Goal: Transaction & Acquisition: Purchase product/service

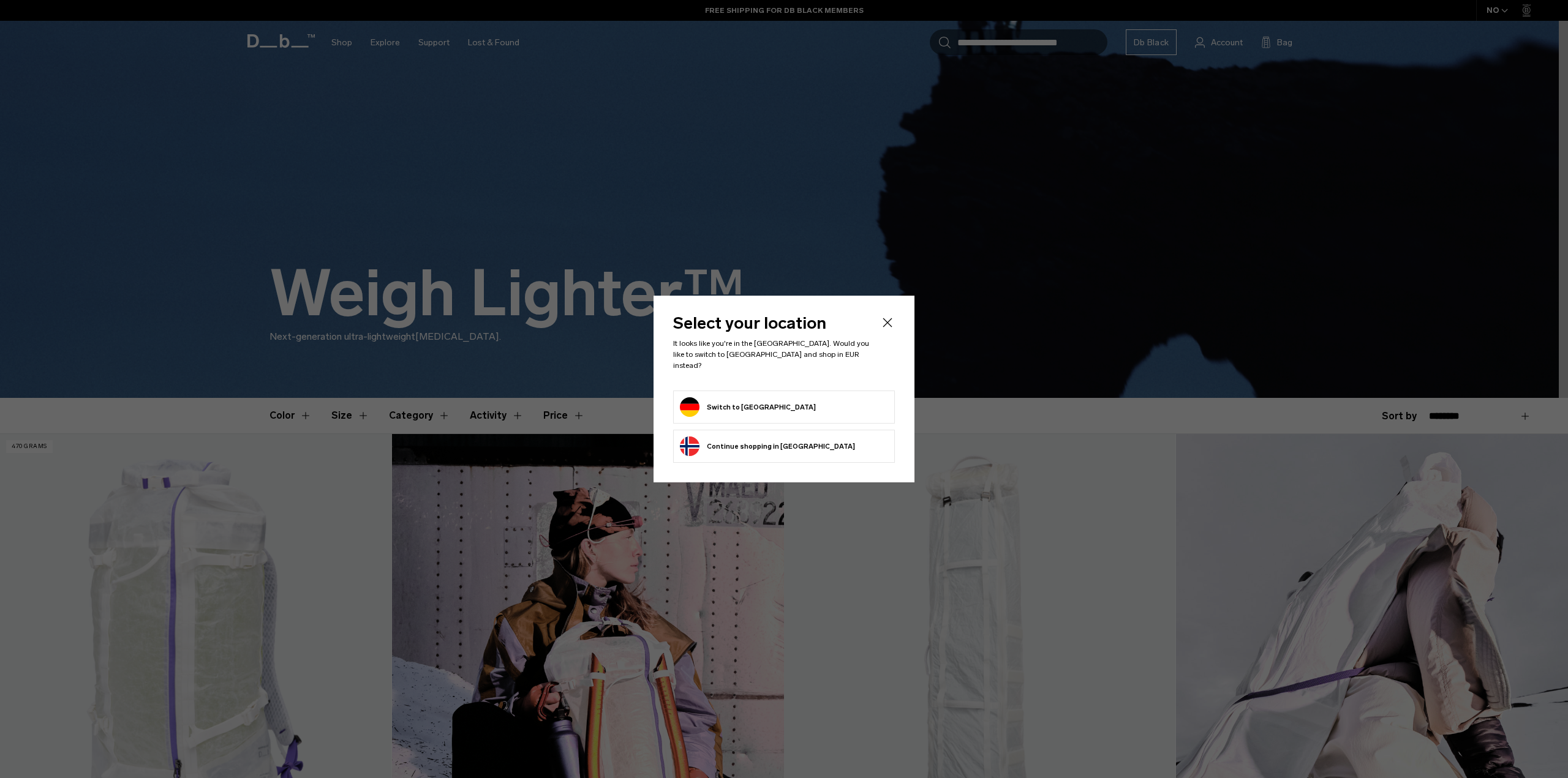
click at [750, 401] on button "Switch to Germany" at bounding box center [748, 407] width 136 height 20
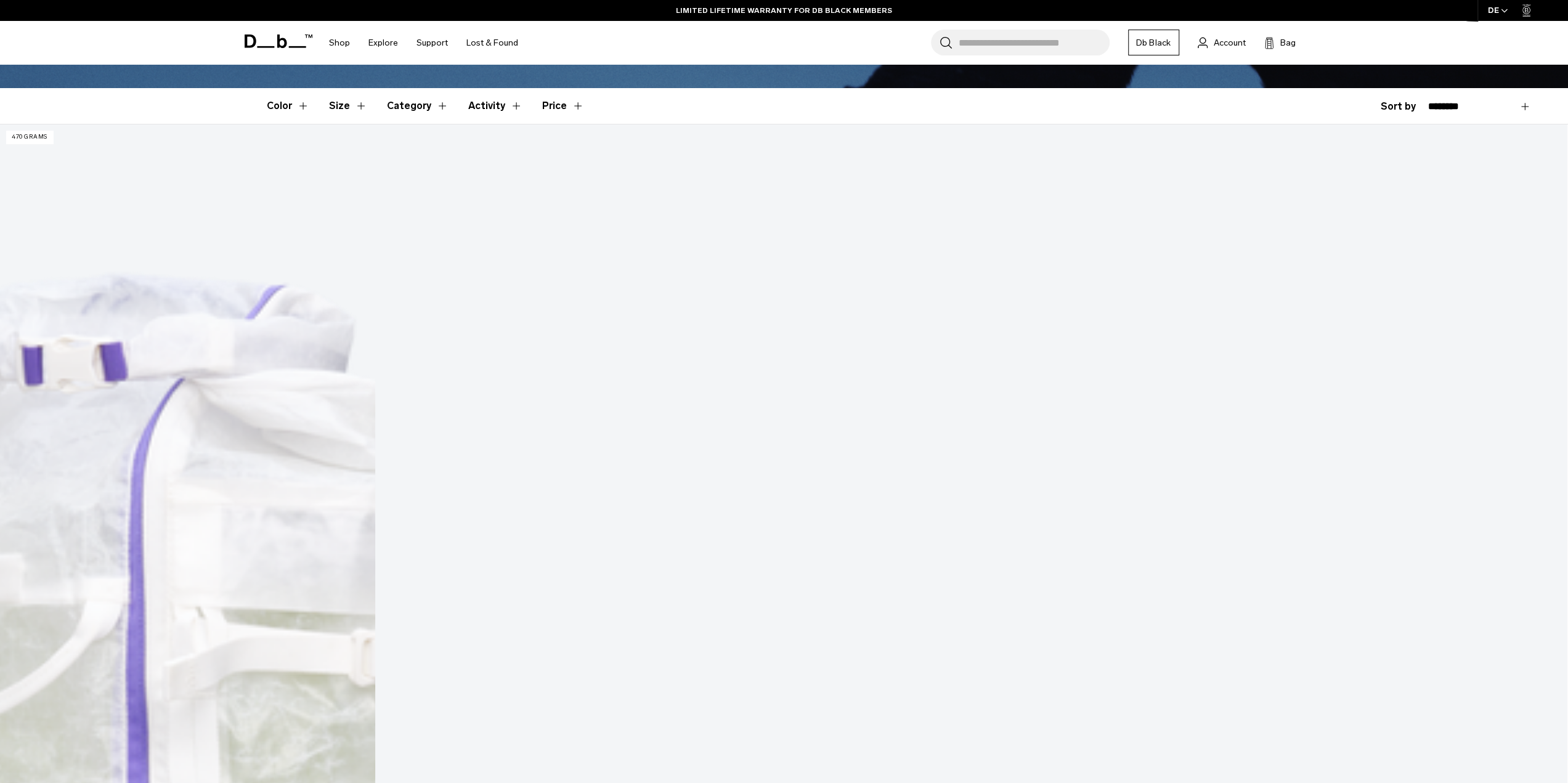
scroll to position [370, 0]
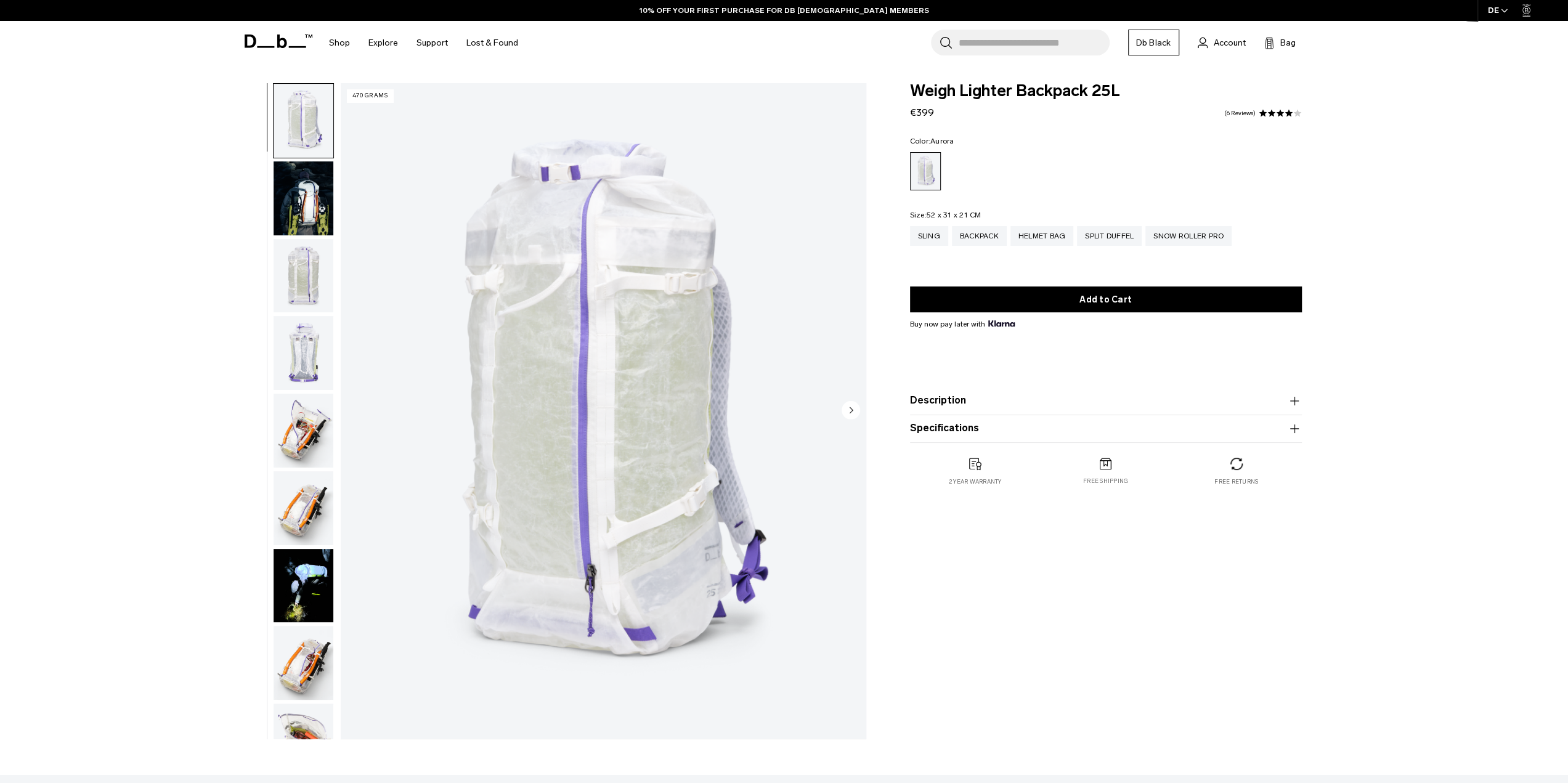
click at [298, 284] on img "button" at bounding box center [303, 276] width 60 height 74
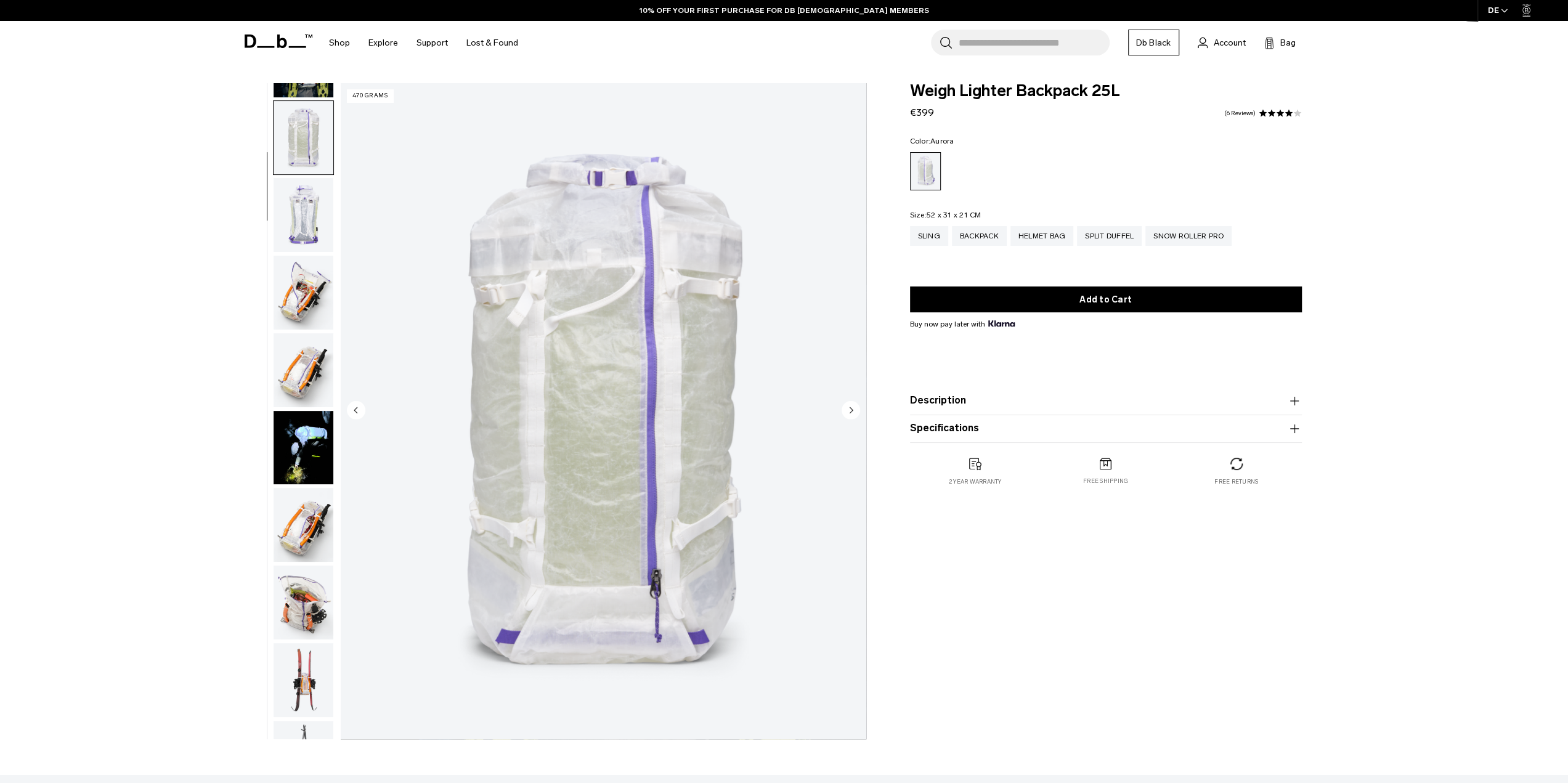
scroll to position [156, 0]
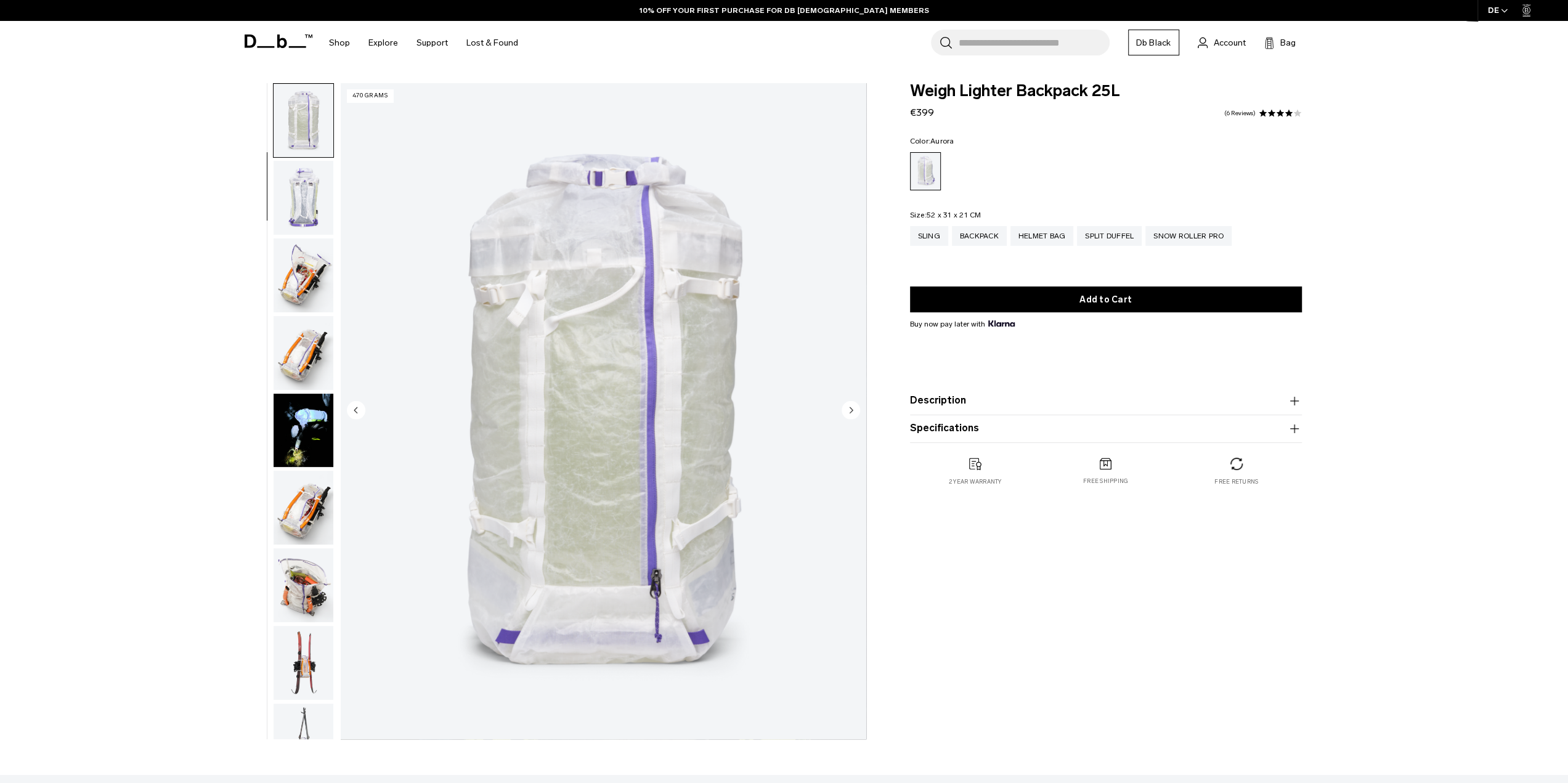
click at [289, 360] on img "button" at bounding box center [303, 353] width 60 height 74
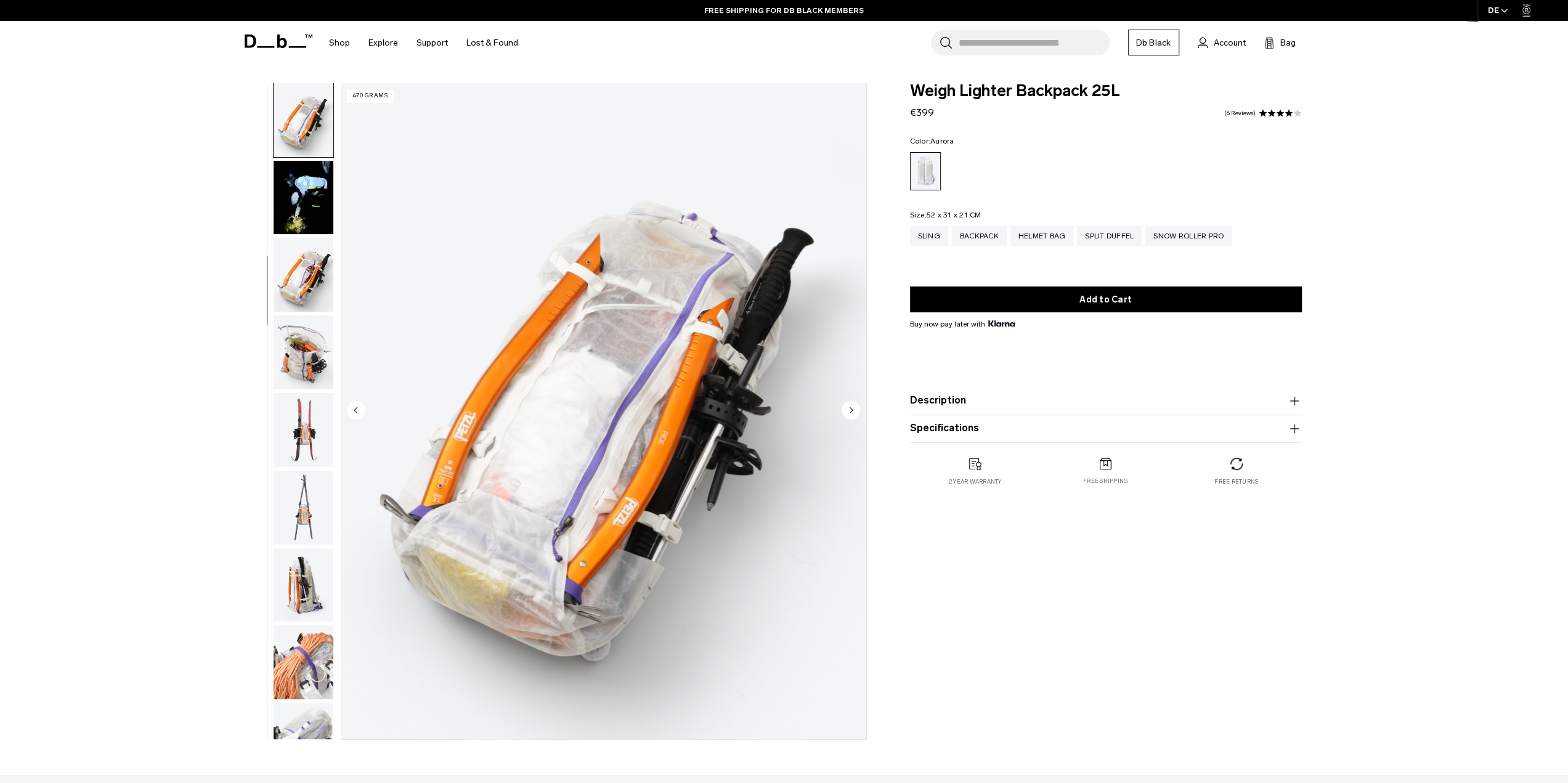
click at [288, 336] on img "button" at bounding box center [303, 353] width 60 height 74
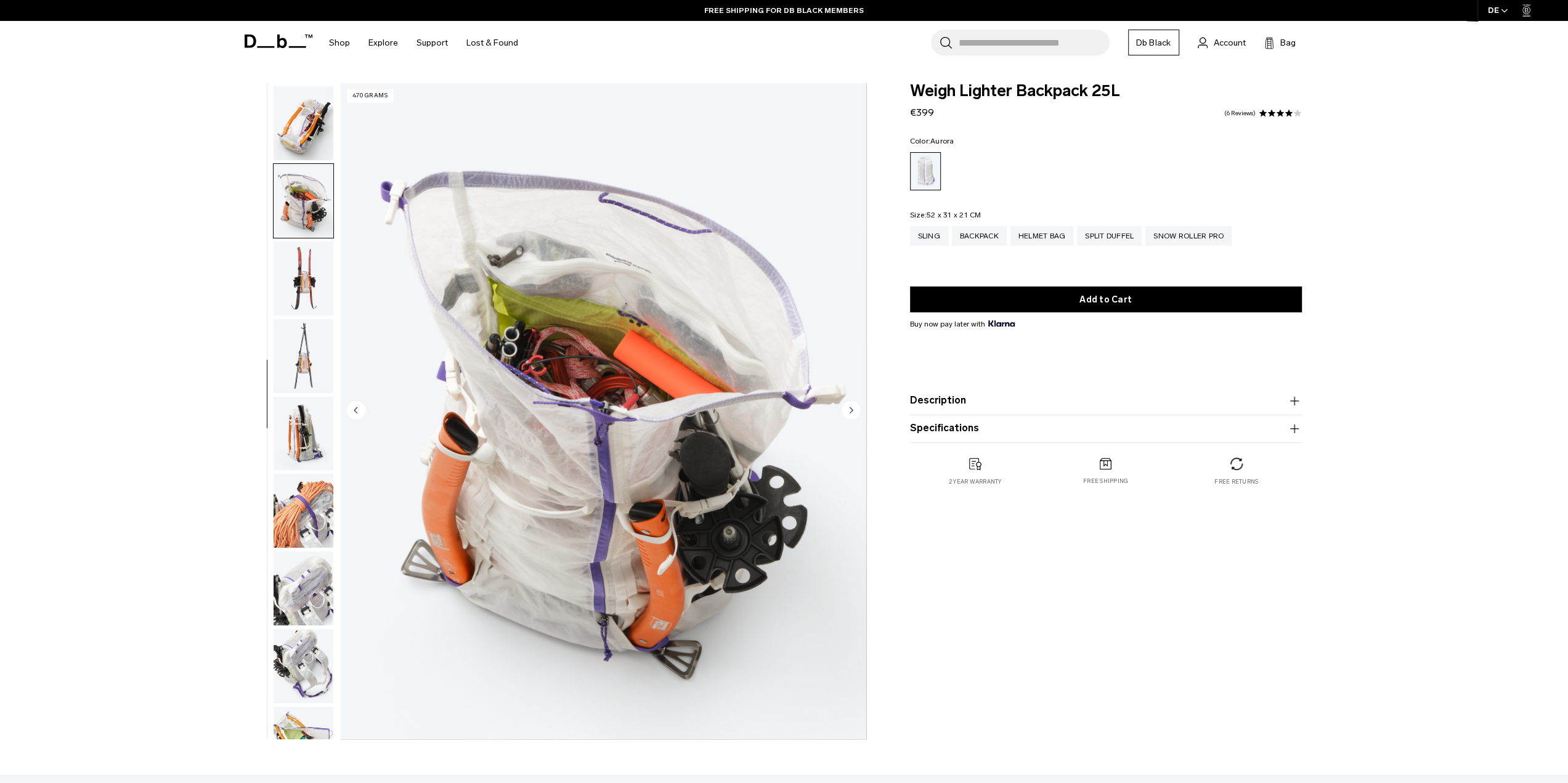
scroll to position [621, 0]
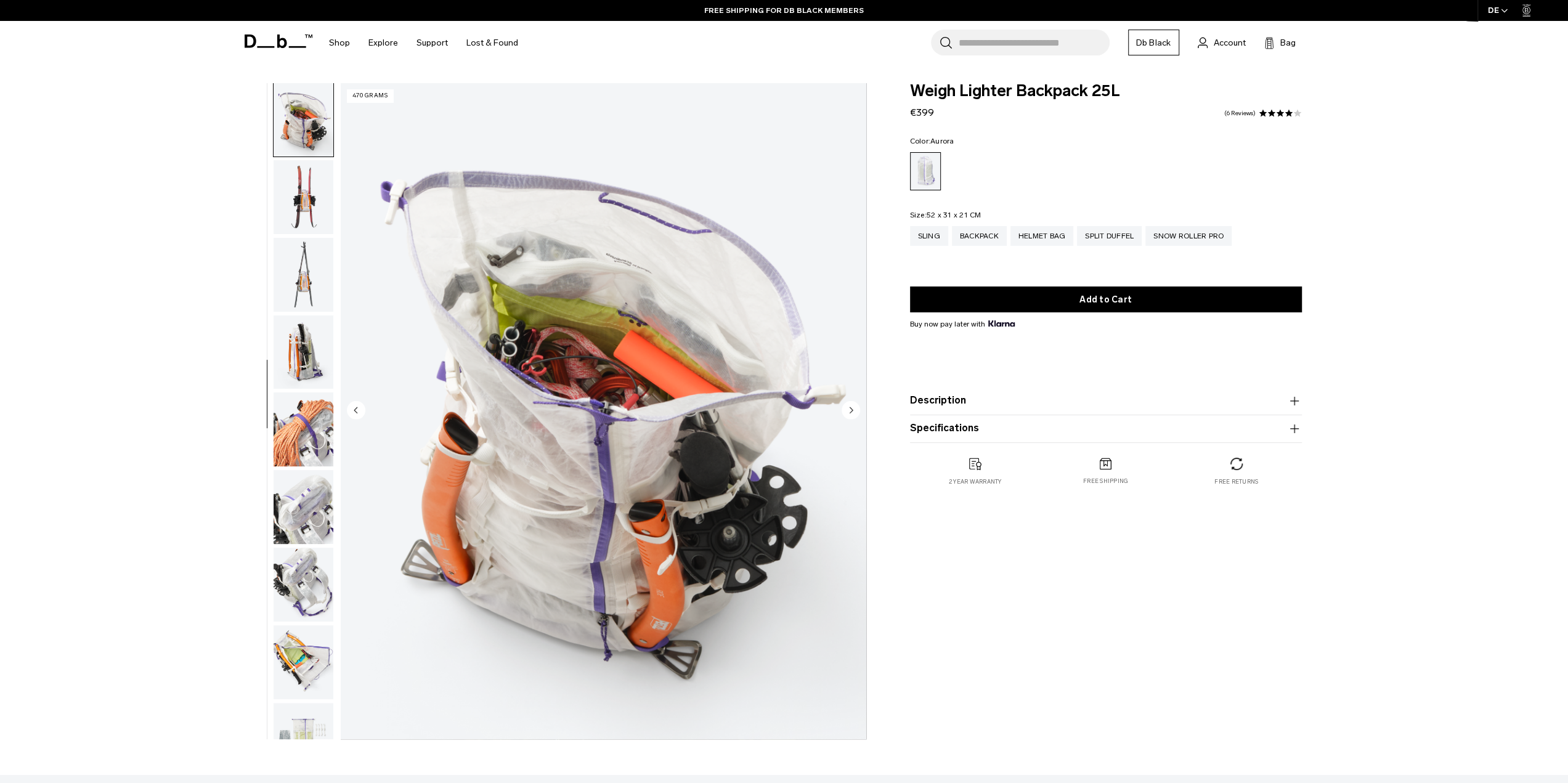
click at [288, 336] on img "button" at bounding box center [303, 353] width 60 height 74
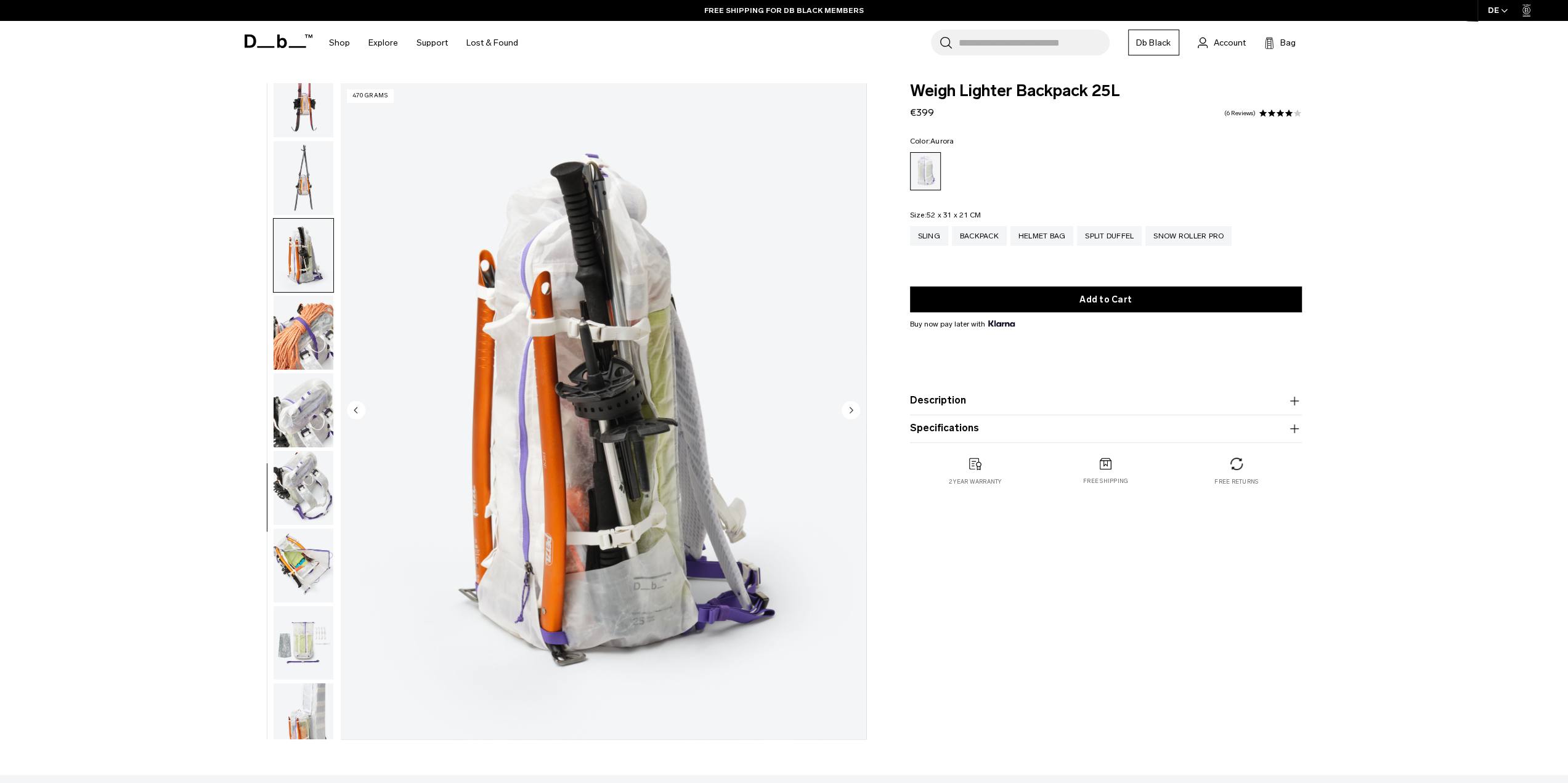
scroll to position [738, 0]
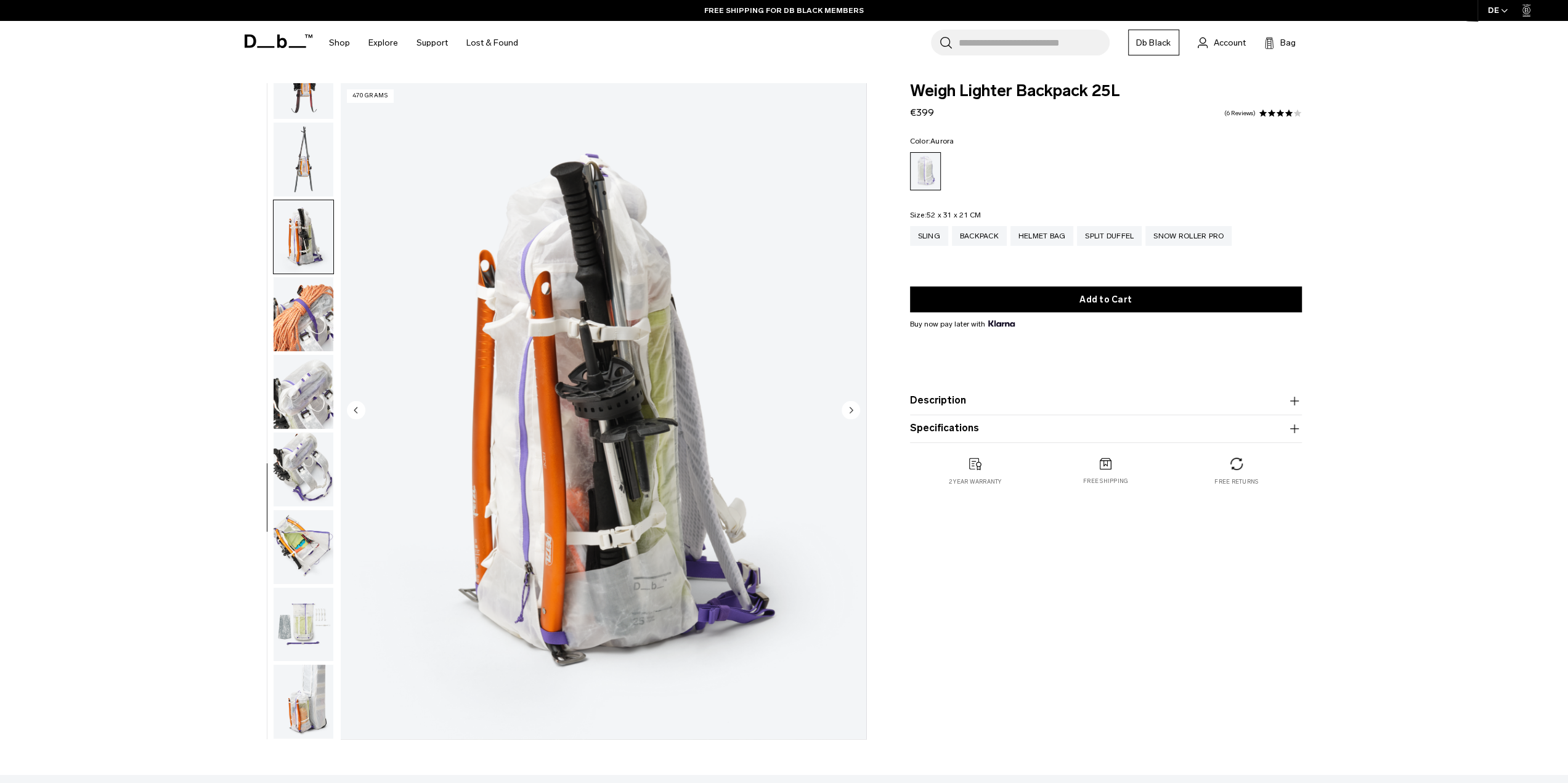
click at [288, 336] on img "button" at bounding box center [303, 314] width 60 height 74
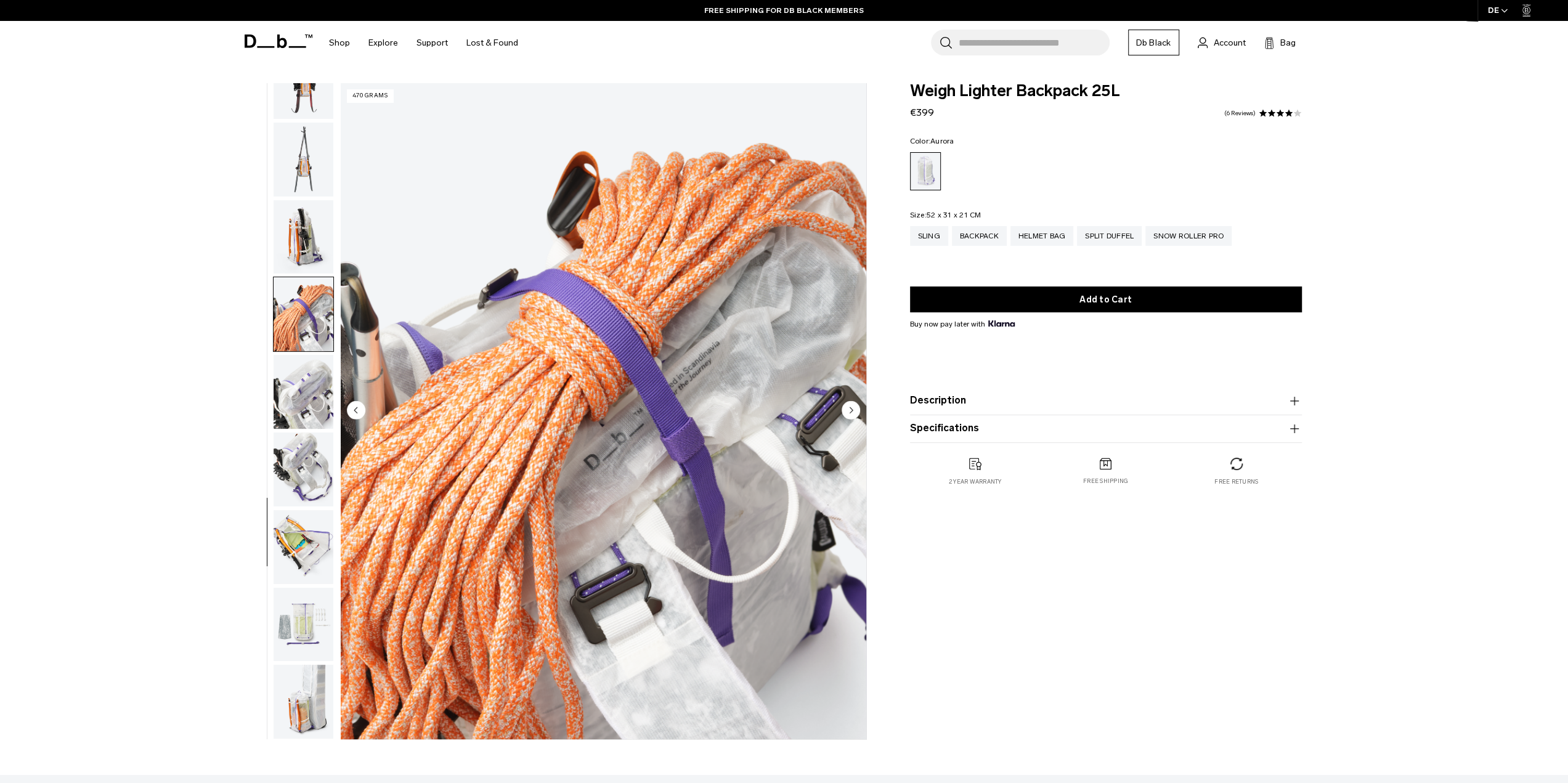
click at [292, 356] on img "button" at bounding box center [303, 392] width 60 height 74
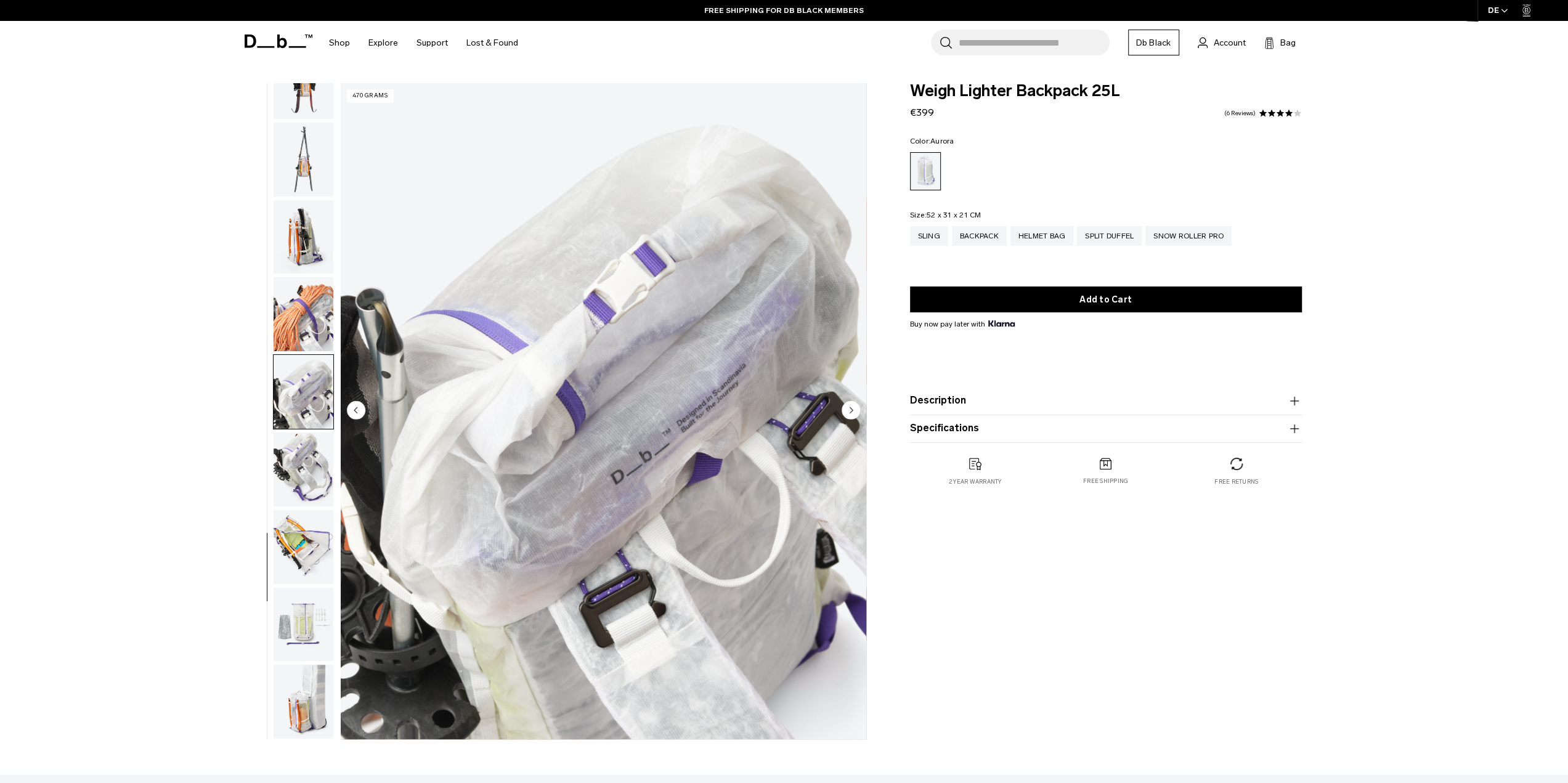
click at [292, 446] on img "button" at bounding box center [303, 470] width 60 height 74
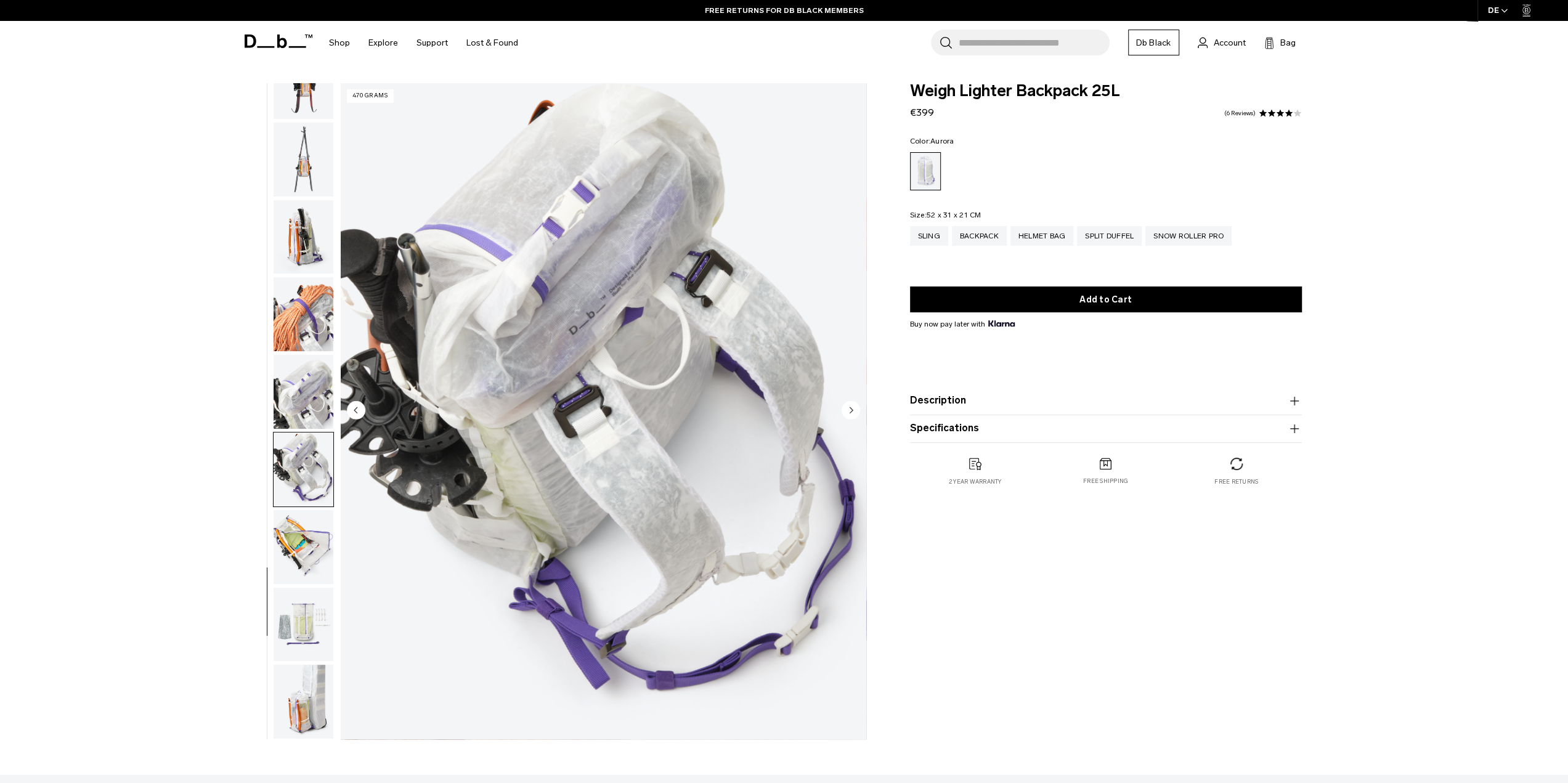
click at [986, 395] on button "Description" at bounding box center [1105, 400] width 392 height 15
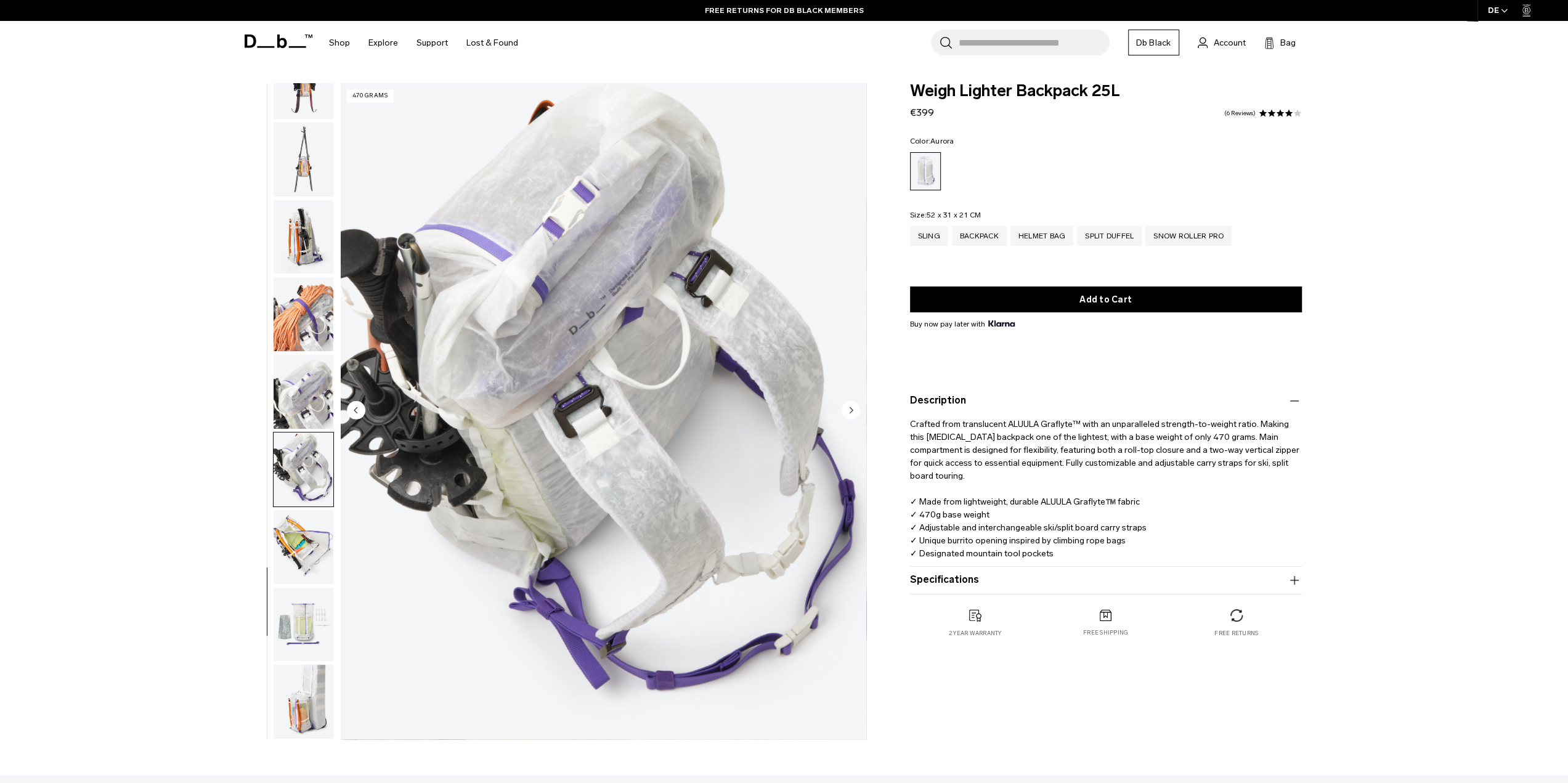
click at [953, 581] on button "Specifications" at bounding box center [1105, 580] width 392 height 15
